Goal: Communication & Community: Answer question/provide support

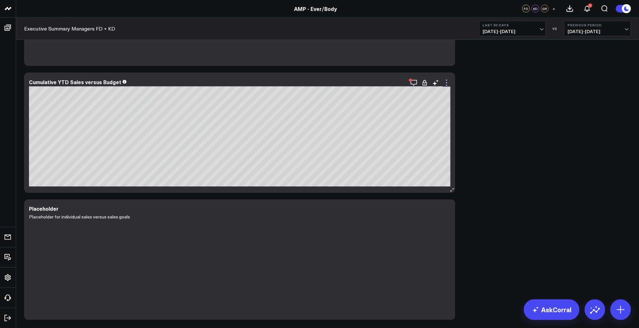
click at [447, 83] on icon at bounding box center [447, 83] width 8 height 8
click at [447, 82] on icon at bounding box center [447, 83] width 8 height 8
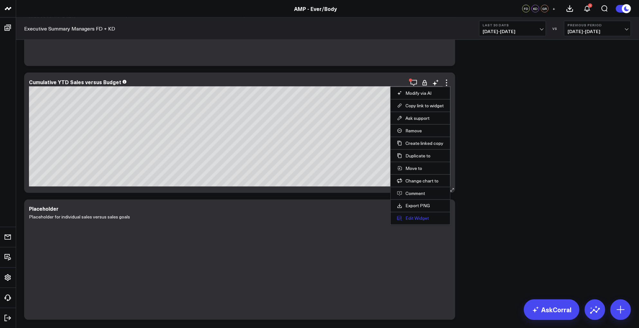
click at [413, 216] on button "Edit Widget" at bounding box center [420, 219] width 47 height 6
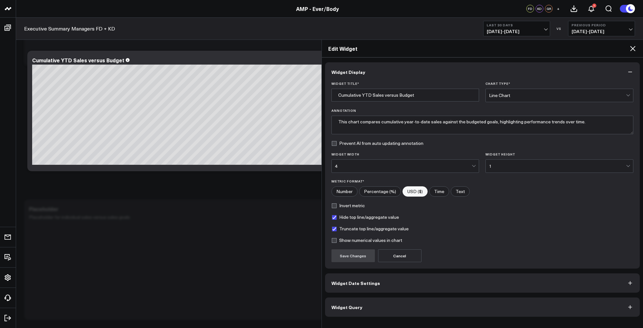
click at [415, 280] on button "Widget Date Settings" at bounding box center [482, 283] width 315 height 19
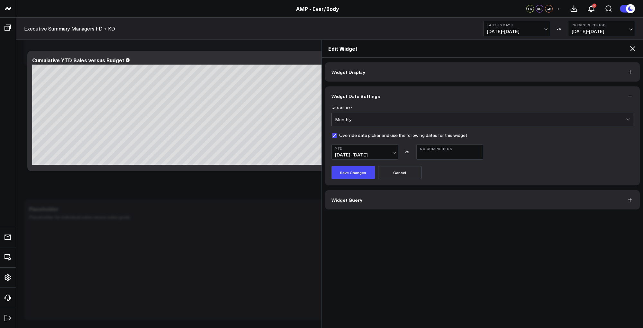
click at [555, 251] on div "Widget Display Widget Date Settings Group By * Monthly Override date picker and…" at bounding box center [483, 193] width 322 height 271
click at [356, 198] on span "Widget Query" at bounding box center [347, 199] width 31 height 5
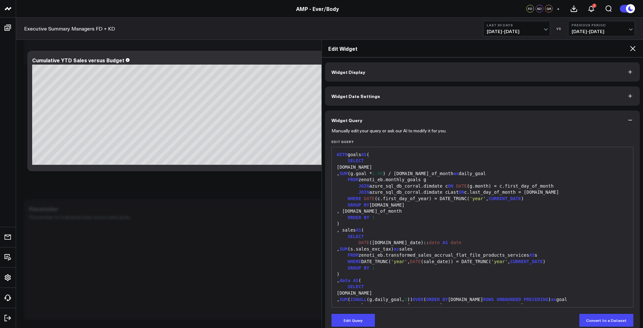
scroll to position [10, 0]
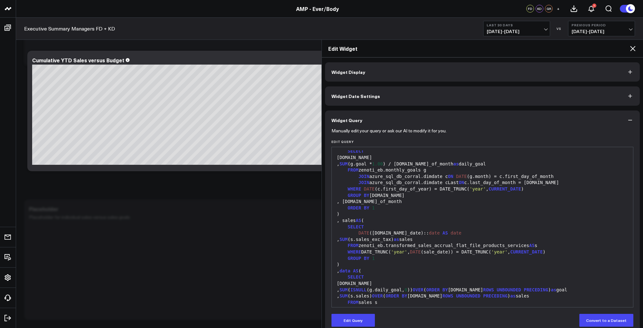
click at [559, 322] on div "Edit Query Convert to a Dataset" at bounding box center [483, 320] width 302 height 13
click at [344, 324] on button "Edit Query" at bounding box center [353, 320] width 43 height 13
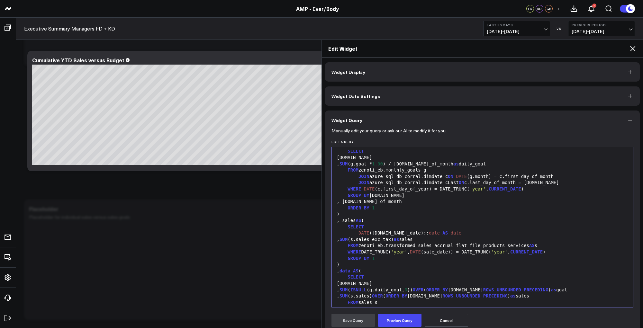
click at [434, 226] on div "SELECT" at bounding box center [482, 227] width 295 height 6
click at [424, 263] on div ")" at bounding box center [482, 265] width 295 height 6
click at [365, 254] on div "WHERE DATE_TRUNC( 'year' , DATE (sale_date)) = DATE_TRUNC( 'year' , CURRENT_DAT…" at bounding box center [482, 252] width 295 height 6
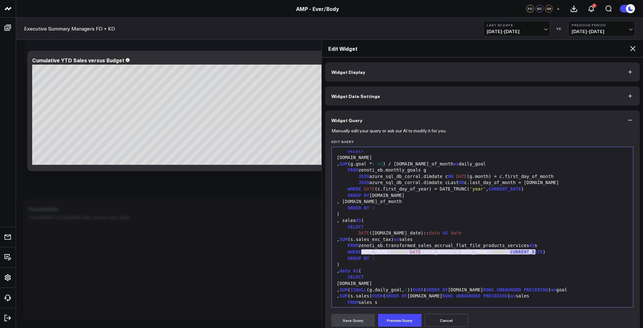
copy div "DATE_TRUNC( 'year' , DATE (sale_date)) = DATE_TRUNC( 'year' , CURRENT_DATE )"
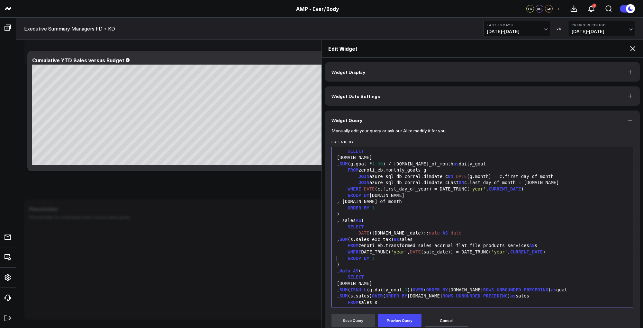
click at [436, 254] on div "WHERE DATE_TRUNC( 'year' , DATE (sale_date)) = DATE_TRUNC( 'year' , CURRENT_DAT…" at bounding box center [482, 252] width 295 height 6
click at [399, 323] on button "Preview Query" at bounding box center [399, 320] width 43 height 13
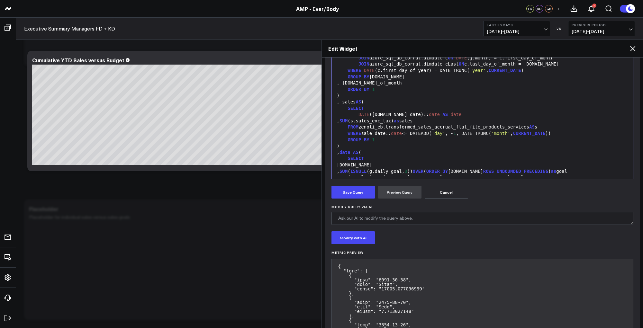
scroll to position [167, 0]
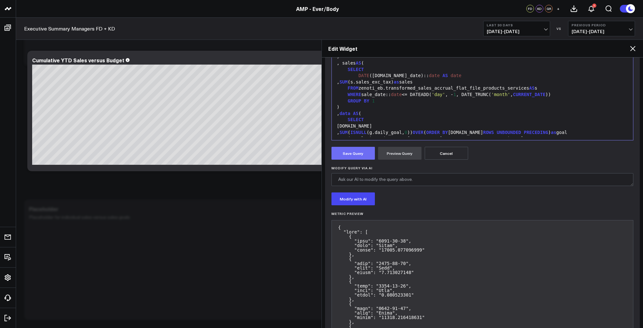
click at [359, 151] on button "Save Query" at bounding box center [353, 153] width 43 height 13
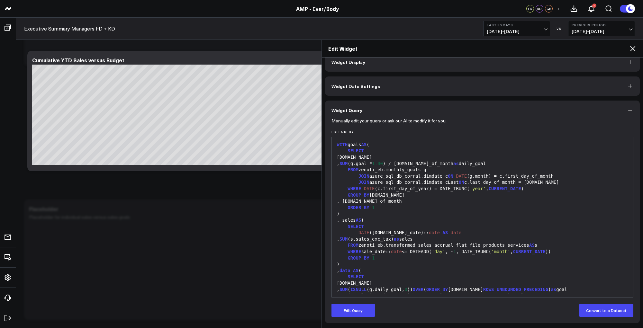
scroll to position [10, 0]
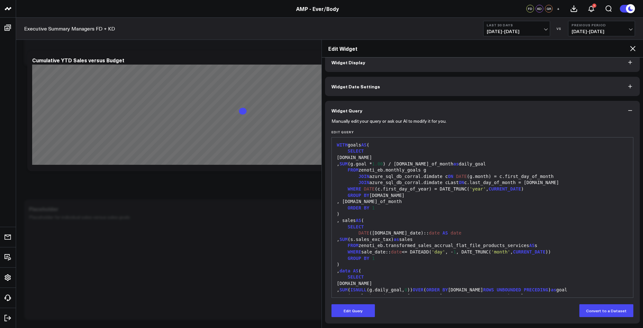
click at [634, 48] on icon at bounding box center [632, 48] width 5 height 5
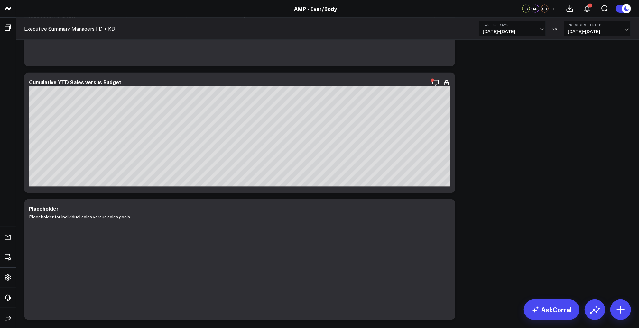
click at [445, 83] on icon at bounding box center [447, 83] width 8 height 8
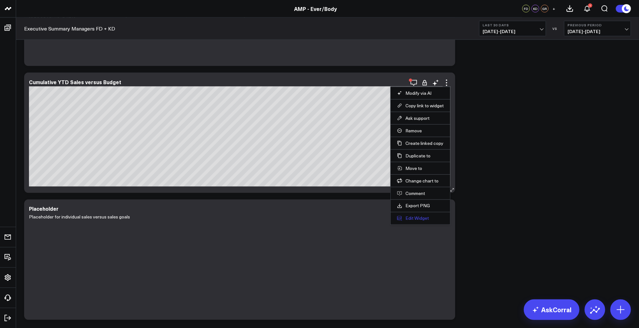
click at [418, 219] on button "Edit Widget" at bounding box center [420, 219] width 47 height 6
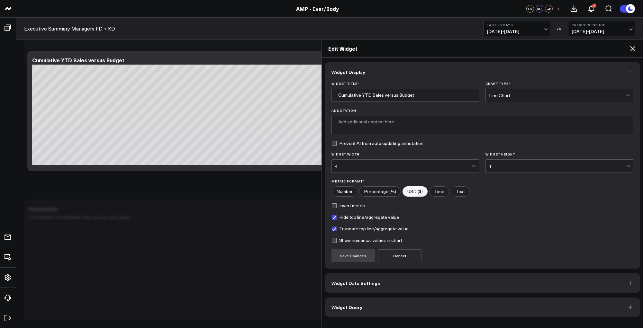
type textarea "This chart compares cumulative year-to-date sales against the budgeted goals, h…"
click at [364, 308] on button "Widget Query" at bounding box center [482, 307] width 315 height 19
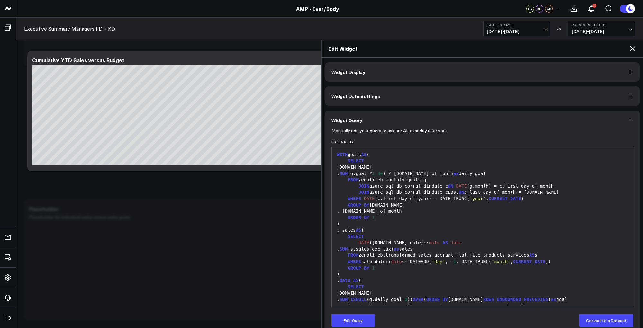
click at [456, 261] on div "WHERE sale_date:: date <= DATEADD( 'day' , - 1 , DATE_TRUNC( 'month' , CURRENT_…" at bounding box center [482, 262] width 295 height 6
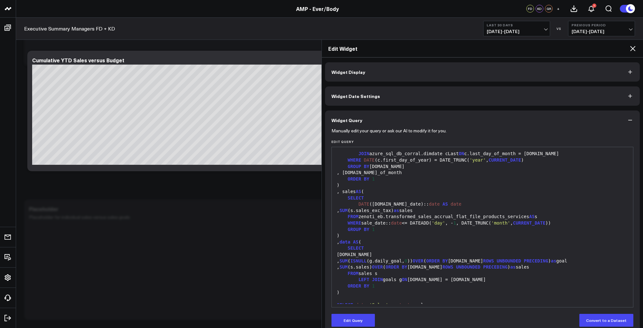
scroll to position [29, 0]
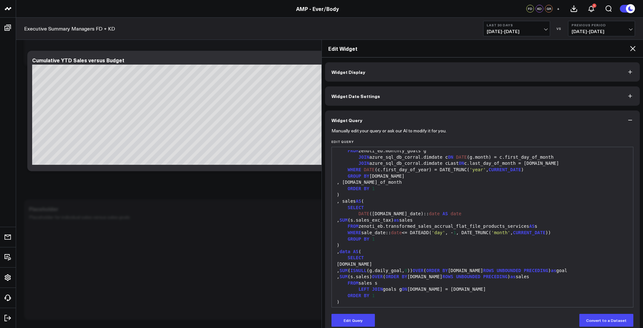
click at [402, 232] on div "WHERE sale_date:: date <= DATEADD( 'day' , - 1 , DATE_TRUNC( 'month' , CURRENT_…" at bounding box center [482, 233] width 295 height 6
click at [356, 325] on button "Edit Query" at bounding box center [353, 320] width 43 height 13
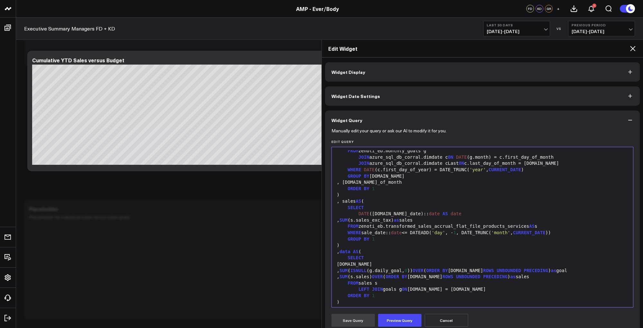
click at [420, 235] on div "WHERE sale_date:: date <= DATEADD( 'day' , - 1 , DATE_TRUNC( 'month' , CURRENT_…" at bounding box center [482, 233] width 295 height 6
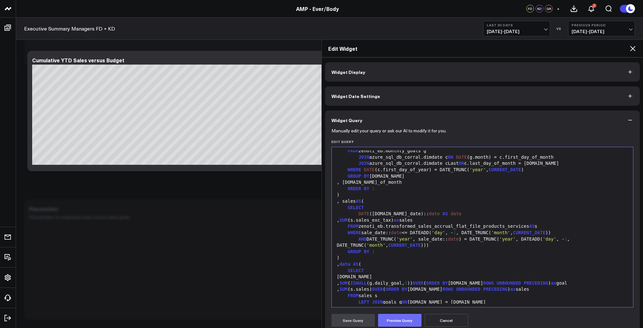
click at [410, 326] on button "Preview Query" at bounding box center [399, 320] width 43 height 13
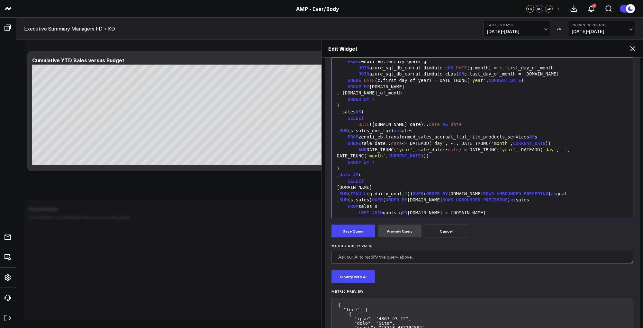
click at [463, 150] on div "AND DATE_TRUNC( 'year' , sale_date:: date ) = DATE_TRUNC( 'year' , DATEADD( 'da…" at bounding box center [482, 153] width 295 height 13
copy div "DATE_TRUNC( 'year' , DATEADD( 'day' , - 1 , DATE_TRUNC( 'month' ,"
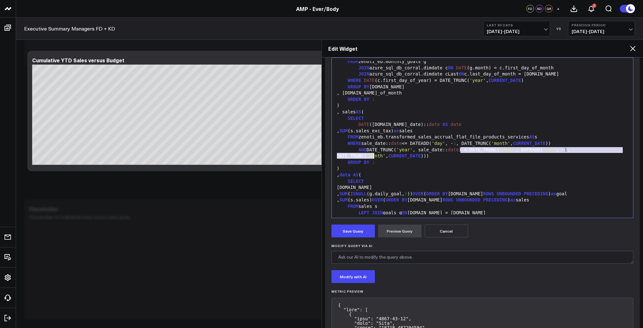
copy div "DATE_TRUNC( 'year' , DATEADD( 'day' , - 1 , DATE_TRUNC( 'month' , CURRENT_DATE …"
click at [430, 79] on div "WHERE DATE (c.first_day_of_year) = DATE_TRUNC( 'year' , CURRENT_DATE )" at bounding box center [482, 81] width 295 height 6
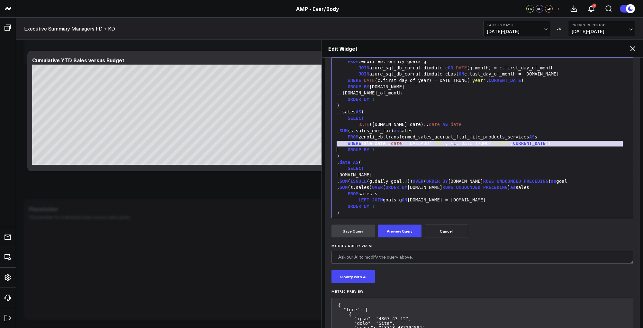
scroll to position [0, 0]
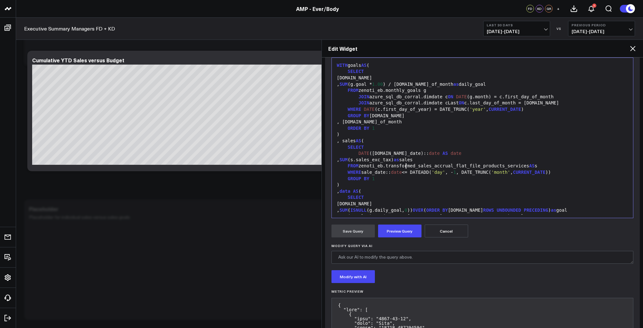
click at [406, 169] on div "FROM zenoti_eb.transformed_sales_accrual_flat_file_products_services AS s" at bounding box center [482, 166] width 295 height 6
click at [424, 173] on div "WHERE sale_date:: date <= DATEADD( 'day' , - 1 , DATE_TRUNC( 'month' , CURRENT_…" at bounding box center [482, 172] width 295 height 6
click at [447, 228] on button "Cancel" at bounding box center [446, 231] width 43 height 13
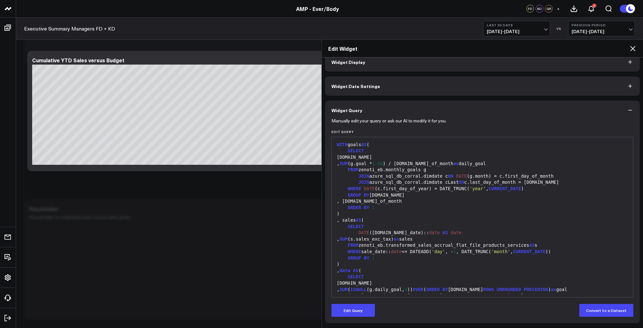
scroll to position [10, 0]
click at [357, 311] on button "Edit Query" at bounding box center [353, 311] width 43 height 13
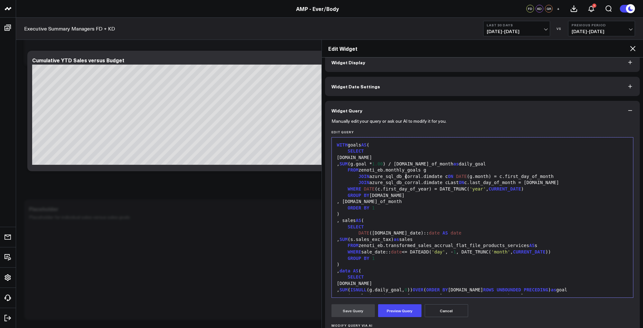
click at [406, 174] on div "JOIN azure_sql_db_corral.dimdate c ON DATE (g.month) = c.first_day_of_month" at bounding box center [482, 177] width 295 height 6
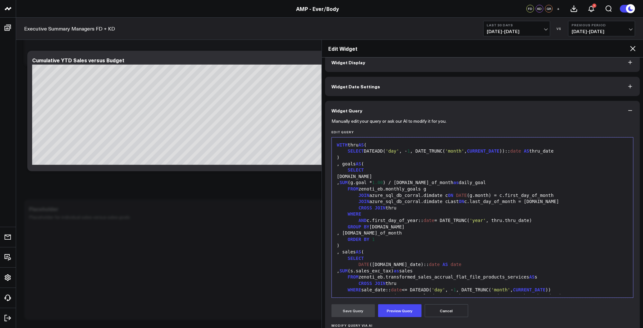
scroll to position [25, 0]
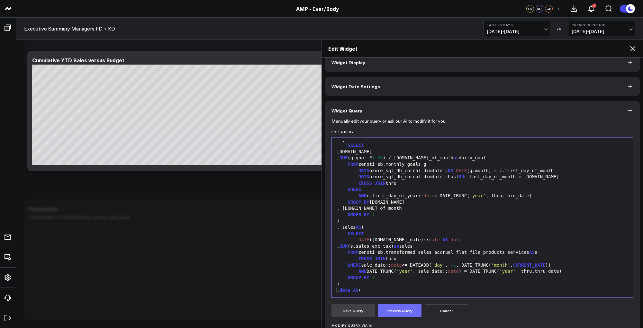
click at [394, 309] on button "Preview Query" at bounding box center [399, 311] width 43 height 13
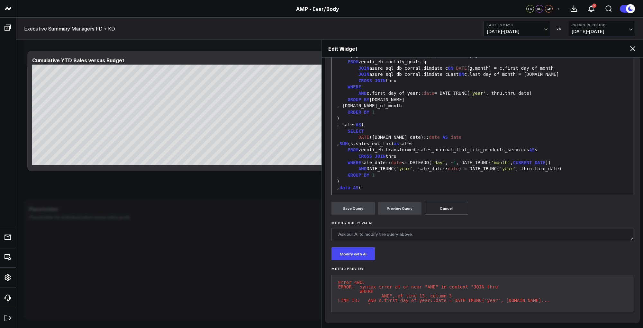
click at [429, 109] on div "ORDER BY 1" at bounding box center [482, 112] width 295 height 6
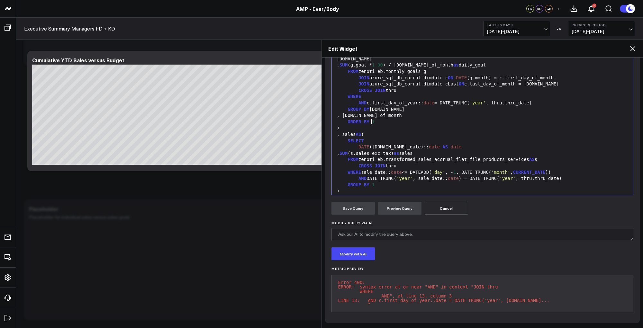
click at [419, 102] on div "AND c.first_day_of_year:: date = DATE_TRUNC( 'year' , thru.thru_date)" at bounding box center [482, 103] width 295 height 6
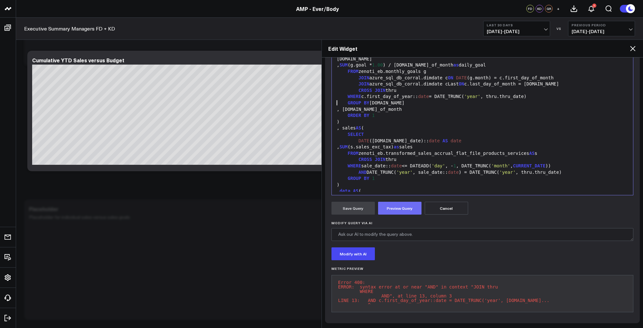
click at [401, 202] on button "Preview Query" at bounding box center [399, 208] width 43 height 13
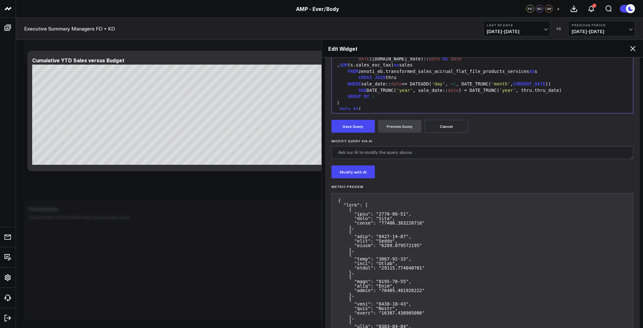
scroll to position [214, 0]
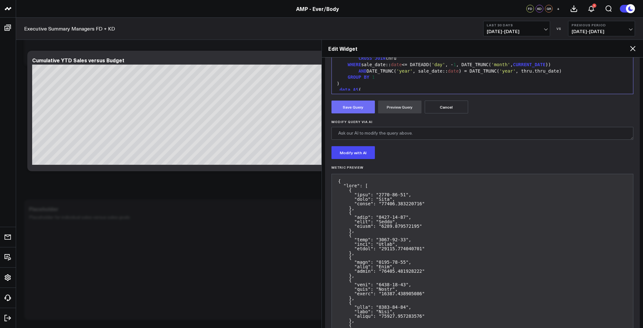
click at [346, 101] on button "Save Query" at bounding box center [353, 107] width 43 height 13
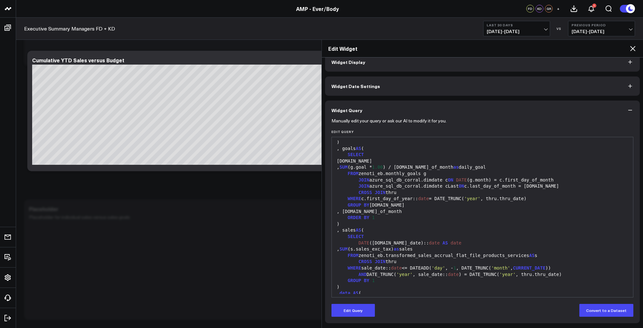
scroll to position [10, 0]
click at [630, 46] on icon at bounding box center [633, 49] width 8 height 8
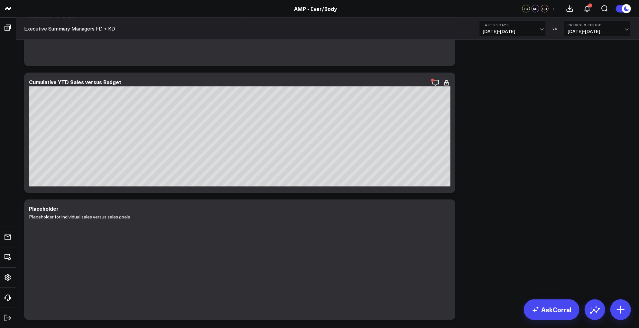
click at [446, 80] on icon at bounding box center [446, 80] width 1 height 1
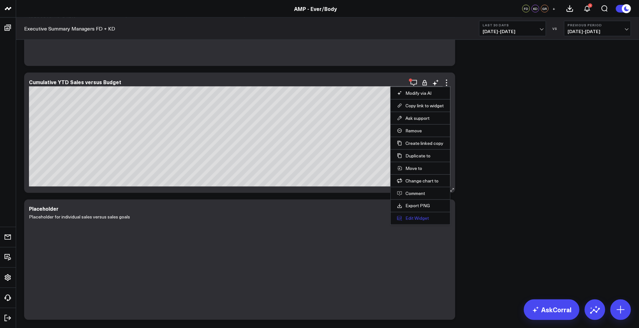
click at [417, 216] on button "Edit Widget" at bounding box center [420, 219] width 47 height 6
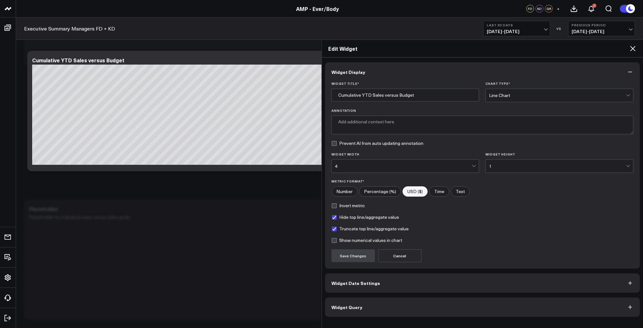
type textarea "This chart compares cumulative year-to-date sales against the budgeted goals, h…"
click at [371, 307] on button "Widget Query" at bounding box center [482, 307] width 315 height 19
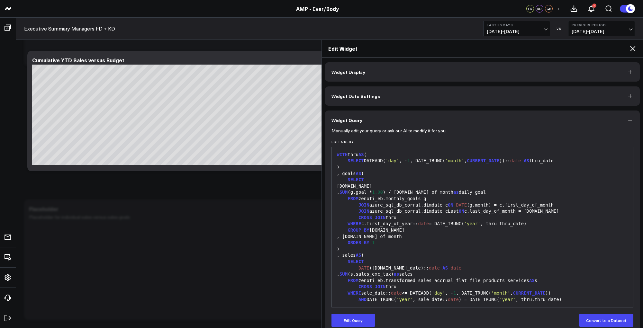
click at [419, 273] on div ", SUM (s.sales_exc_tax) as sales" at bounding box center [482, 274] width 295 height 6
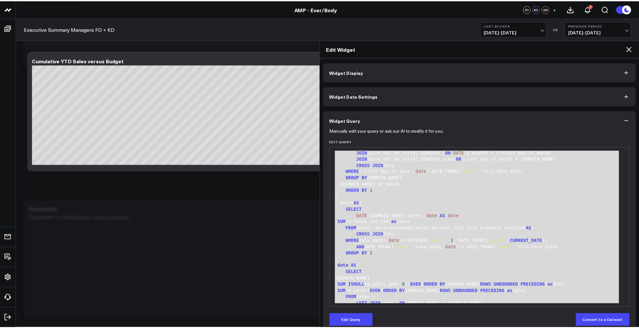
scroll to position [120, 0]
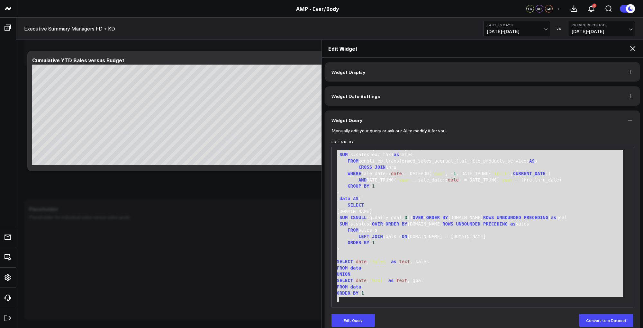
drag, startPoint x: 337, startPoint y: 154, endPoint x: 464, endPoint y: 368, distance: 248.9
copy div "WITH thru AS ( SELECT DATEADD( 'day' , - 1 , DATE_TRUNC( 'month' , CURRENT_DATE…"
click at [632, 47] on icon at bounding box center [633, 49] width 8 height 8
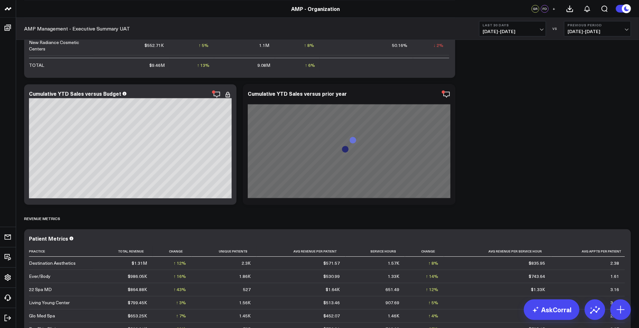
scroll to position [906, 0]
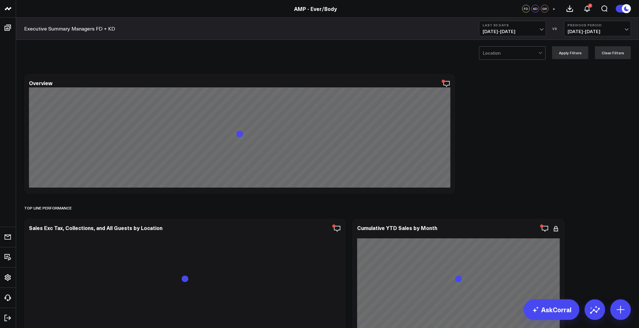
scroll to position [672, 0]
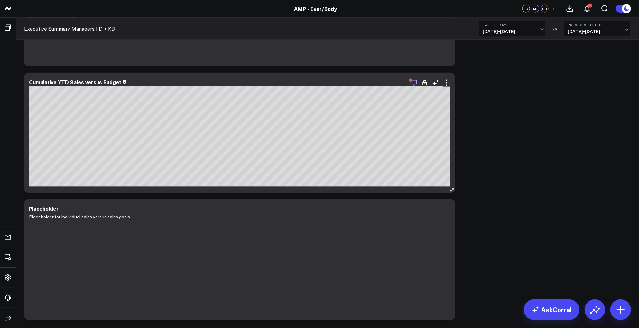
click at [415, 84] on icon "button" at bounding box center [413, 83] width 6 height 6
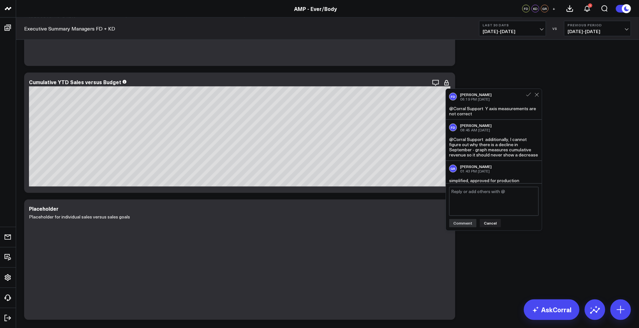
click at [476, 204] on textarea at bounding box center [493, 201] width 89 height 29
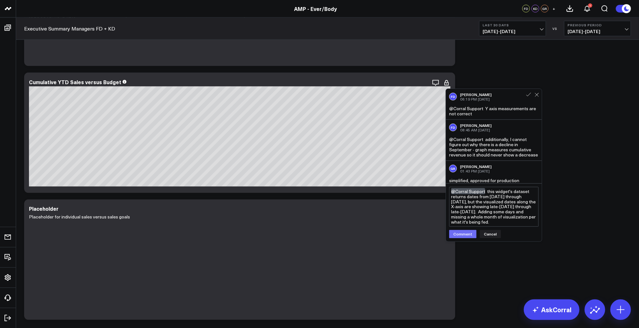
type textarea "@Corral Support this widget's dataset returns dates from 1/1/2025 through 9/30/…"
click at [462, 234] on button "Comment" at bounding box center [462, 234] width 27 height 8
